Goal: Transaction & Acquisition: Purchase product/service

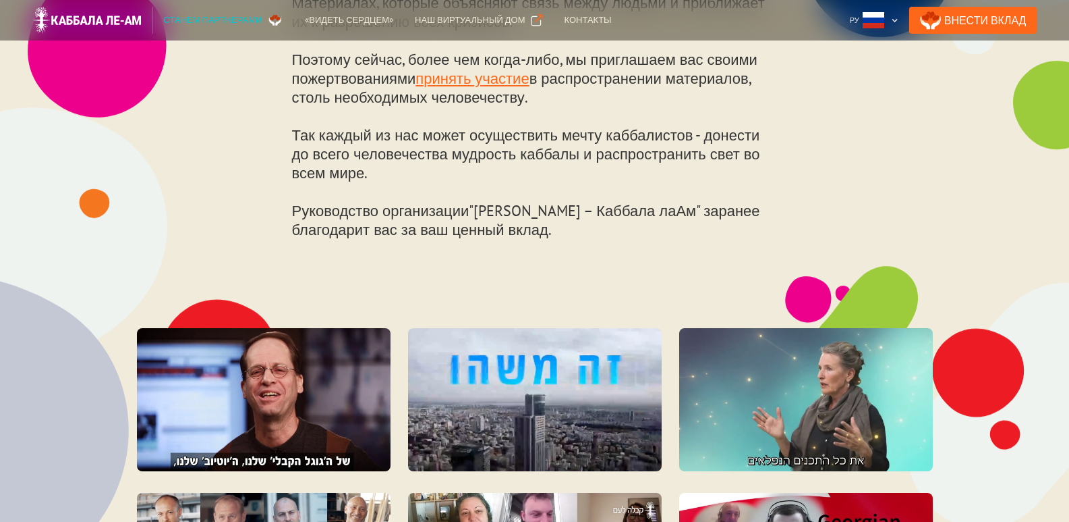
scroll to position [675, 0]
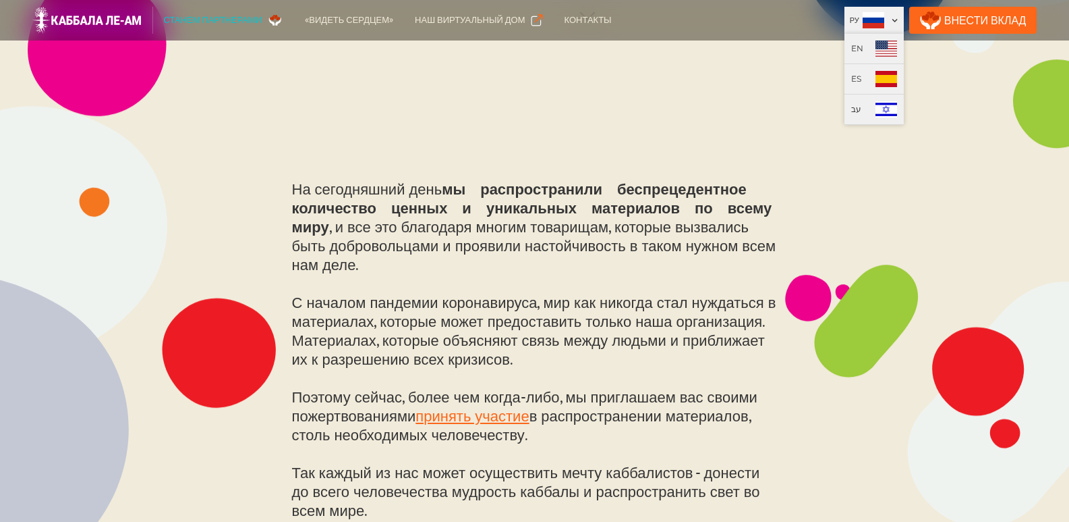
click at [899, 19] on div at bounding box center [894, 20] width 7 height 7
click at [897, 107] on img at bounding box center [887, 109] width 22 height 16
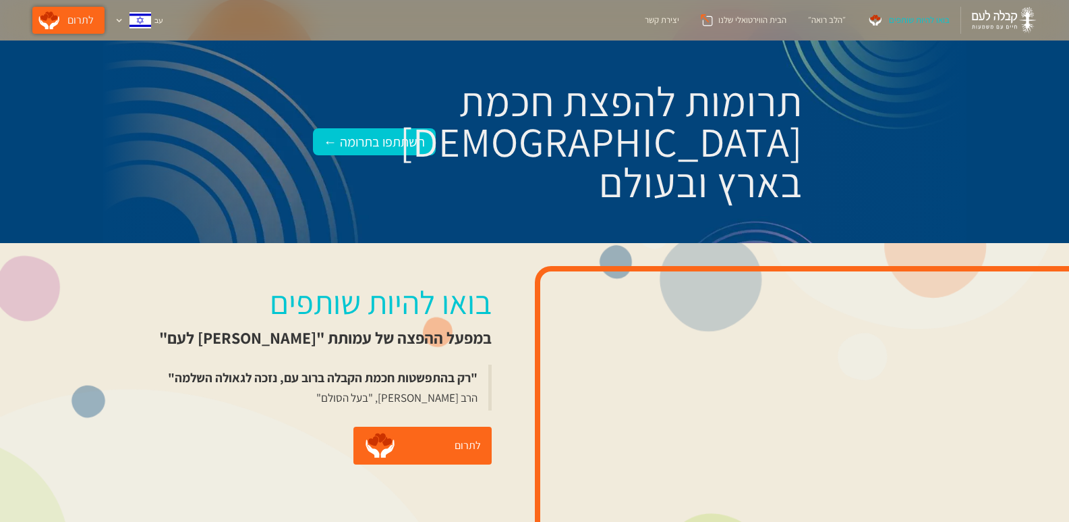
click at [58, 20] on link "לתרום" at bounding box center [68, 20] width 72 height 27
